Goal: Find contact information: Obtain details needed to contact an individual or organization

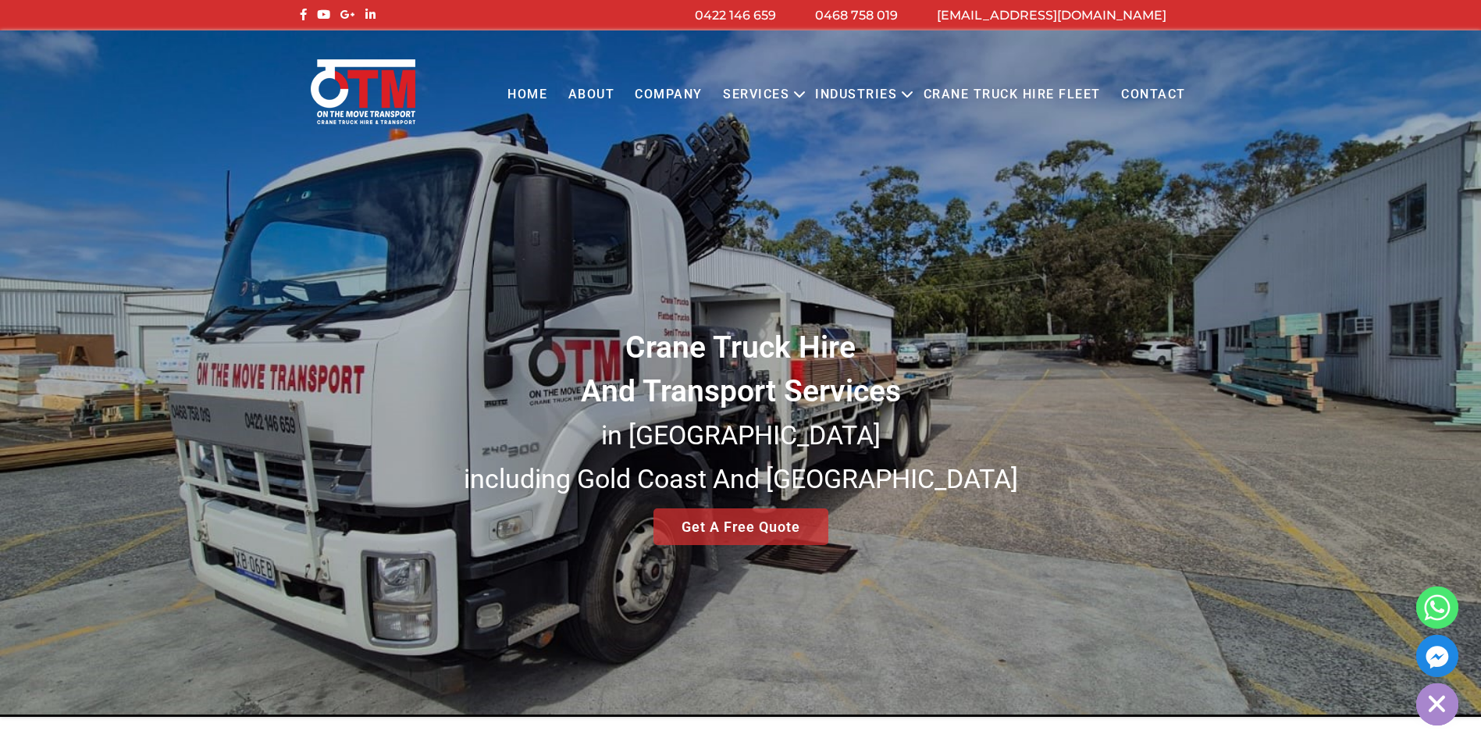
click at [679, 92] on link "COMPANY" at bounding box center [669, 94] width 88 height 43
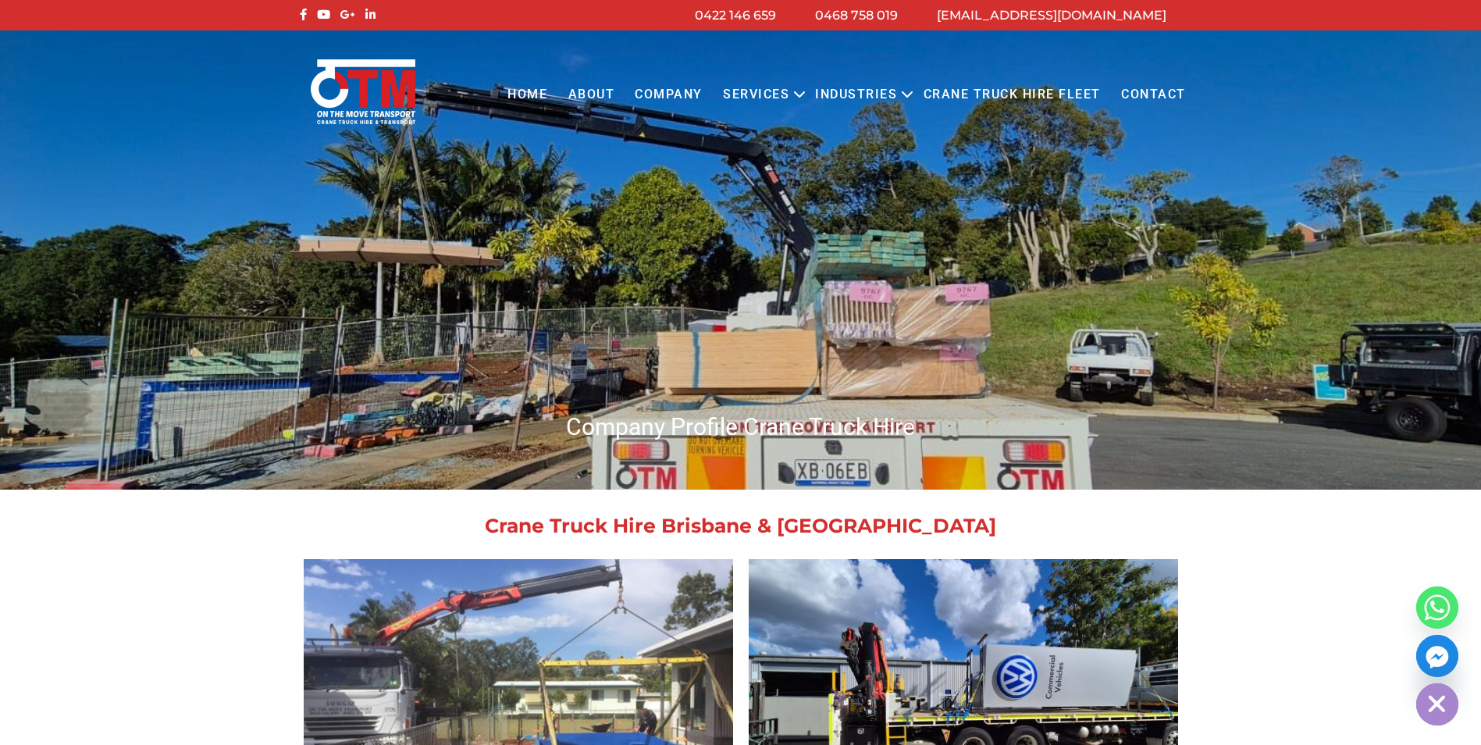
click at [546, 101] on link "Home" at bounding box center [527, 94] width 60 height 43
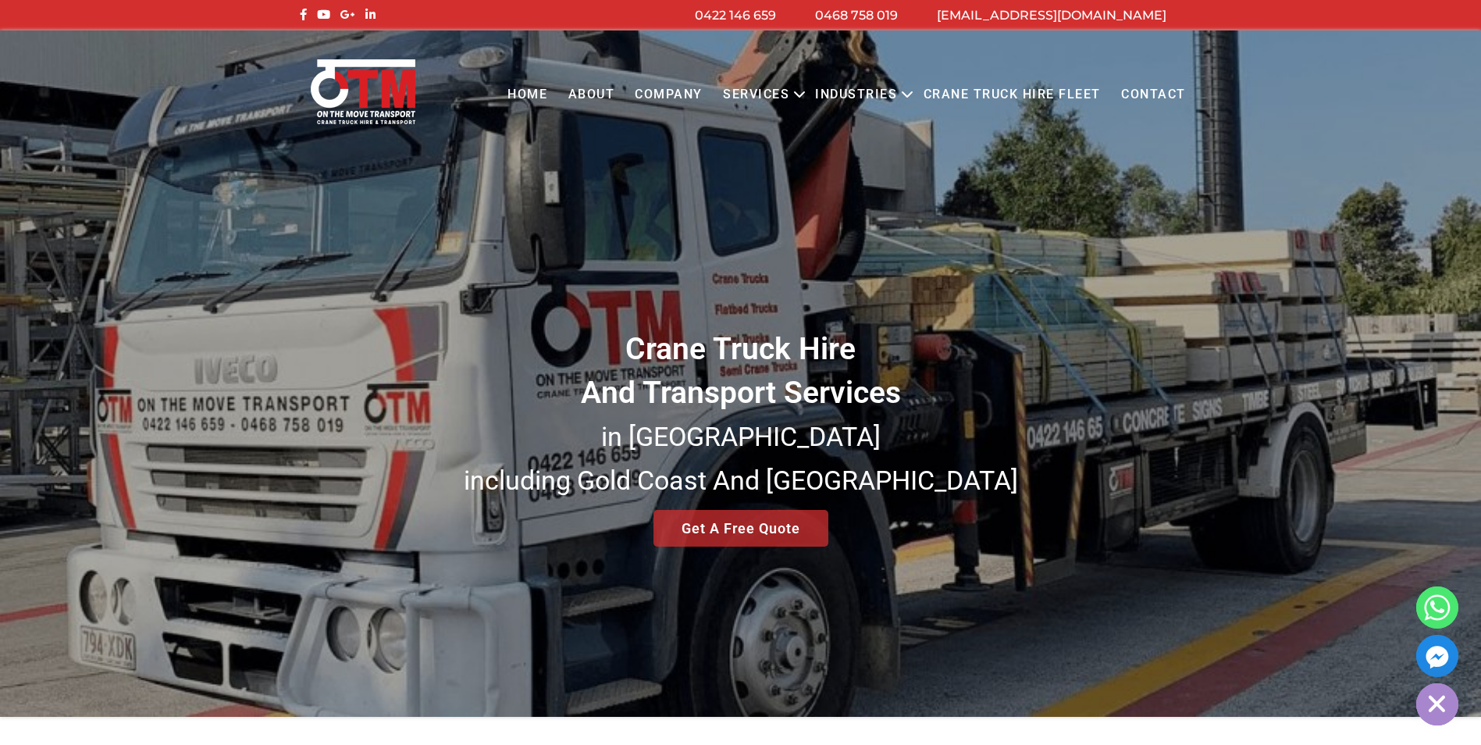
click at [1163, 92] on link "Contact" at bounding box center [1153, 94] width 85 height 43
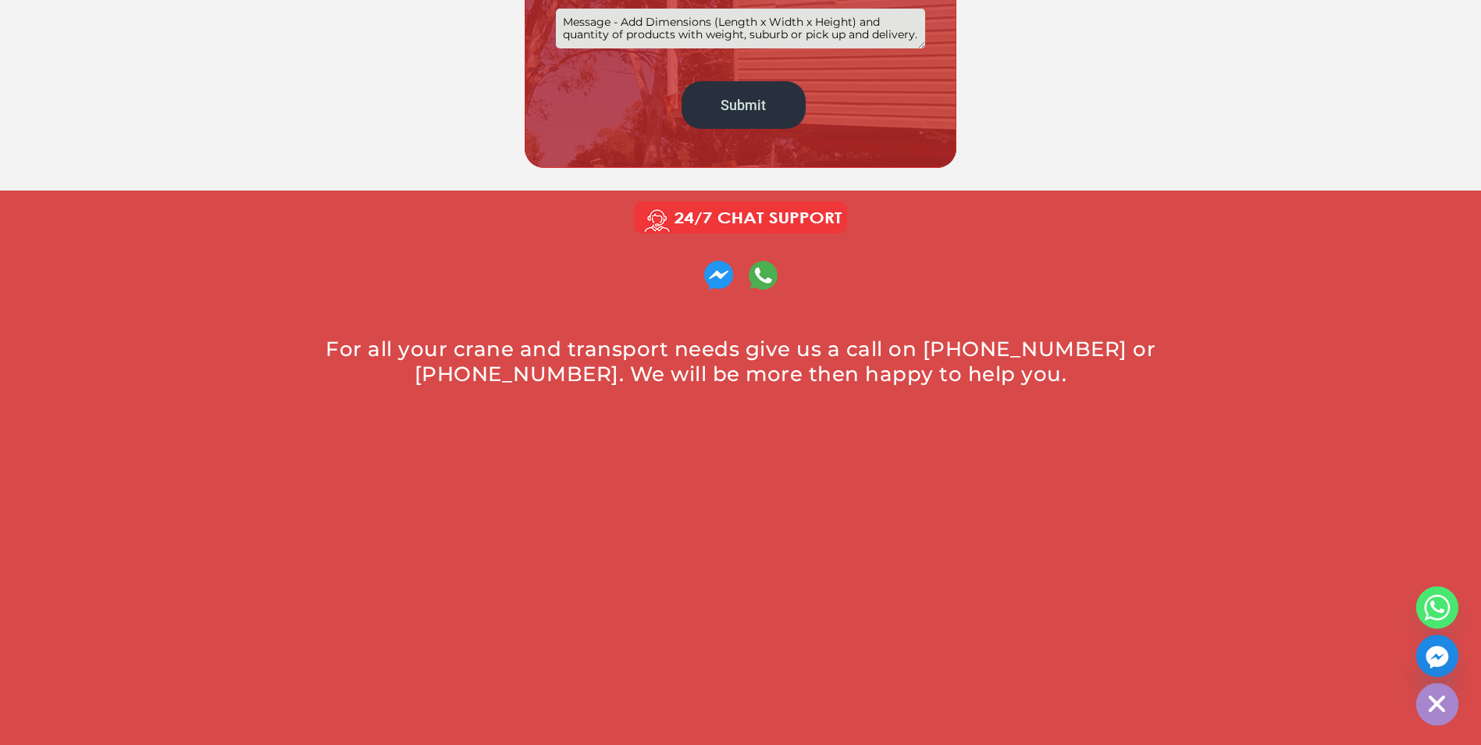
scroll to position [781, 0]
